Goal: Task Accomplishment & Management: Use online tool/utility

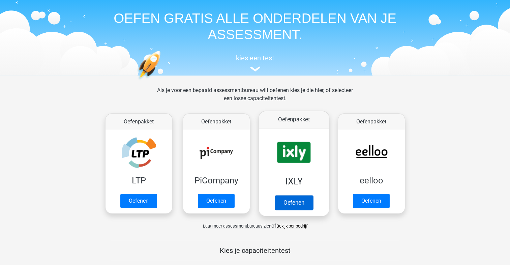
scroll to position [21, 0]
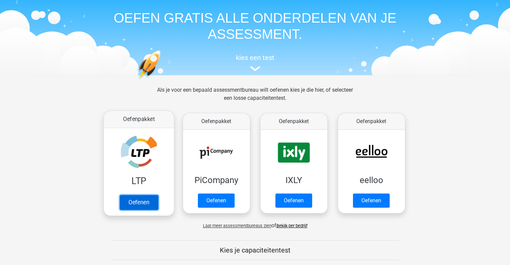
click at [133, 196] on link "Oefenen" at bounding box center [138, 202] width 38 height 15
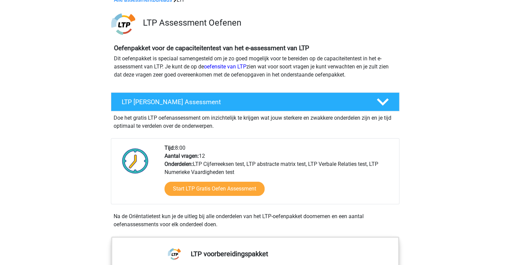
scroll to position [40, 0]
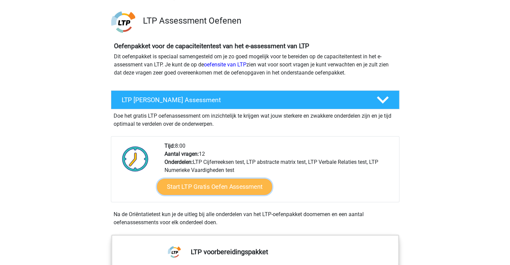
click at [244, 186] on link "Start LTP Gratis Oefen Assessment" at bounding box center [214, 186] width 115 height 16
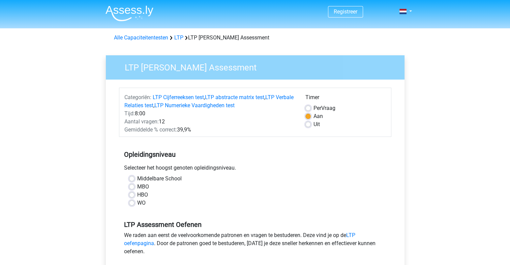
click at [137, 195] on label "HBO" at bounding box center [142, 195] width 11 height 8
click at [131, 195] on input "HBO" at bounding box center [131, 194] width 5 height 7
radio input "true"
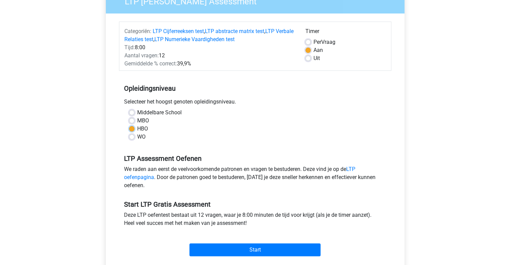
scroll to position [67, 0]
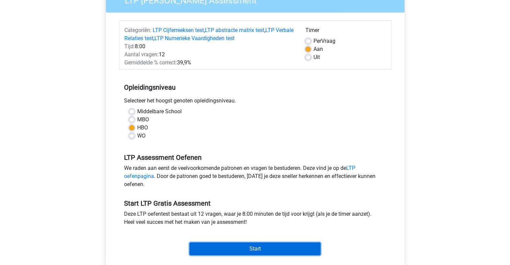
click at [210, 250] on input "Start" at bounding box center [254, 248] width 131 height 13
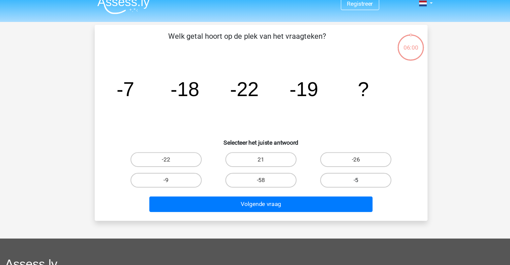
click at [333, 174] on label "-5" at bounding box center [341, 172] width 65 height 13
click at [341, 174] on input "-5" at bounding box center [343, 175] width 4 height 4
radio input "true"
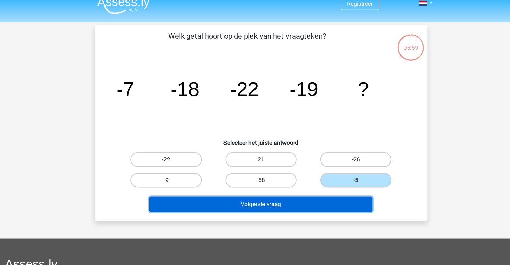
click at [303, 191] on button "Volgende vraag" at bounding box center [255, 195] width 204 height 14
